Goal: Information Seeking & Learning: Learn about a topic

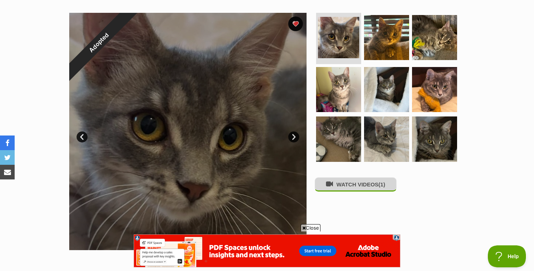
click at [344, 180] on button "WATCH VIDEOS (1)" at bounding box center [356, 184] width 82 height 14
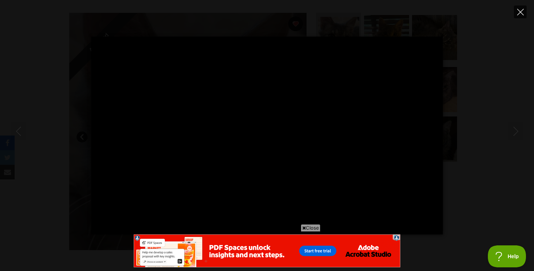
click at [521, 10] on icon "Close" at bounding box center [520, 12] width 7 height 7
type input "37.88"
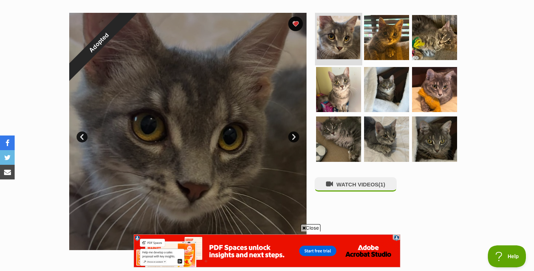
click at [336, 45] on img at bounding box center [339, 38] width 44 height 44
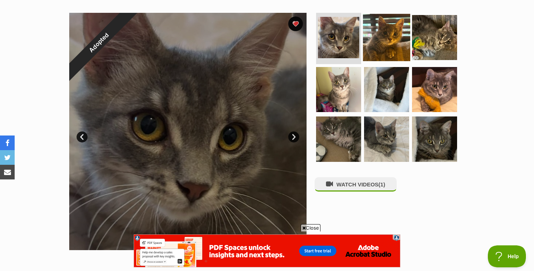
click at [375, 42] on img at bounding box center [386, 37] width 47 height 47
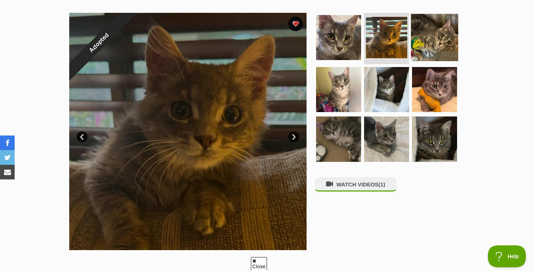
click at [427, 38] on img at bounding box center [434, 37] width 47 height 47
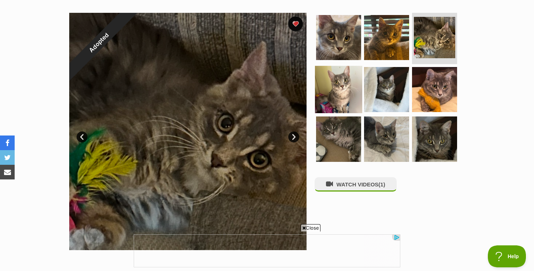
click at [337, 92] on img at bounding box center [338, 89] width 47 height 47
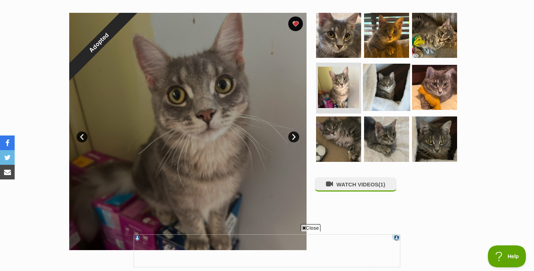
click at [393, 82] on img at bounding box center [386, 86] width 47 height 47
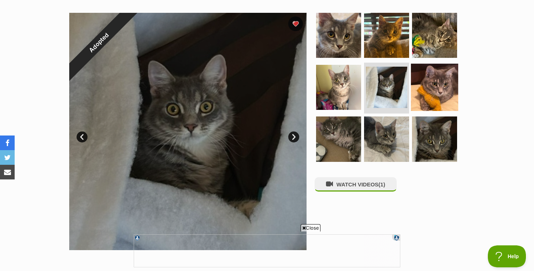
click at [428, 77] on img at bounding box center [434, 86] width 47 height 47
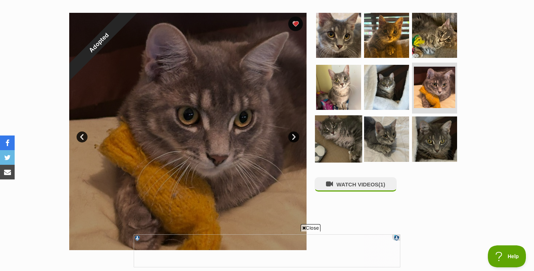
click at [336, 135] on img at bounding box center [338, 138] width 47 height 47
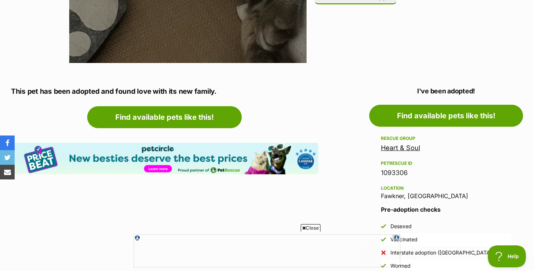
scroll to position [323, 0]
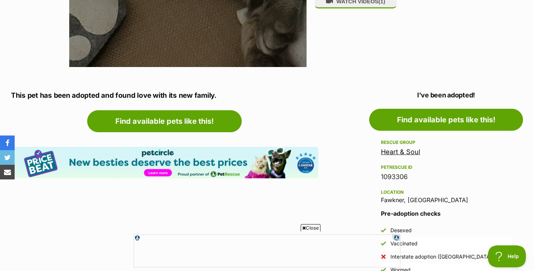
click at [391, 150] on link "Heart & Soul" at bounding box center [400, 152] width 39 height 8
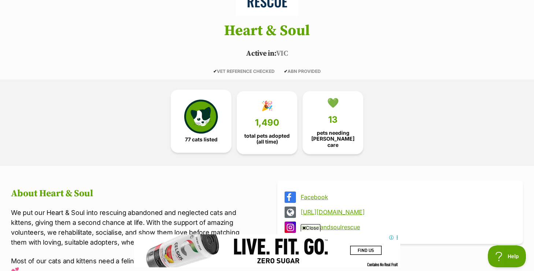
scroll to position [104, 0]
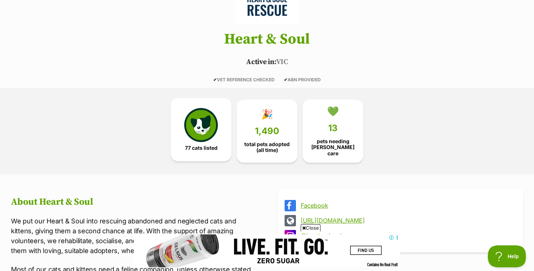
click at [205, 118] on img at bounding box center [201, 125] width 34 height 34
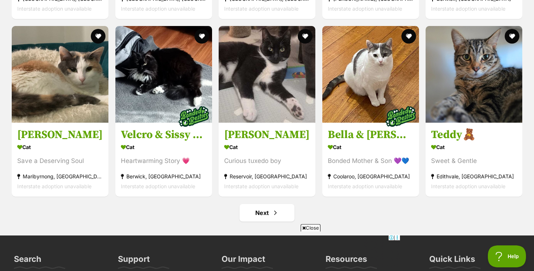
scroll to position [2815, 0]
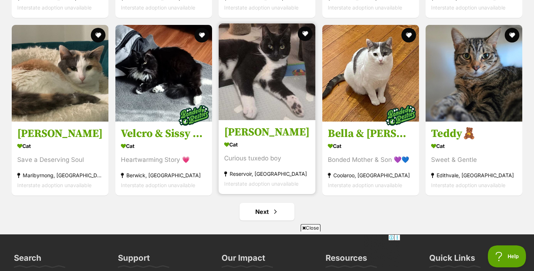
click at [255, 98] on img at bounding box center [267, 71] width 97 height 97
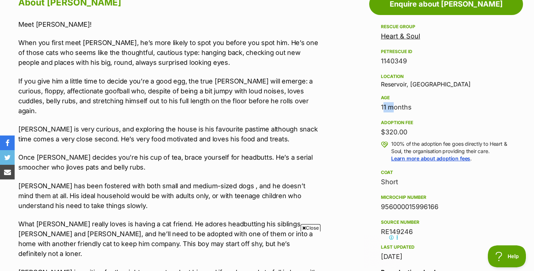
drag, startPoint x: 388, startPoint y: 108, endPoint x: 372, endPoint y: 110, distance: 15.9
click at [372, 110] on aside "Rescue group Heart & Soul PetRescue ID 1140349 Location [GEOGRAPHIC_DATA], [GEO…" at bounding box center [446, 201] width 154 height 359
